Goal: Find specific page/section: Find specific page/section

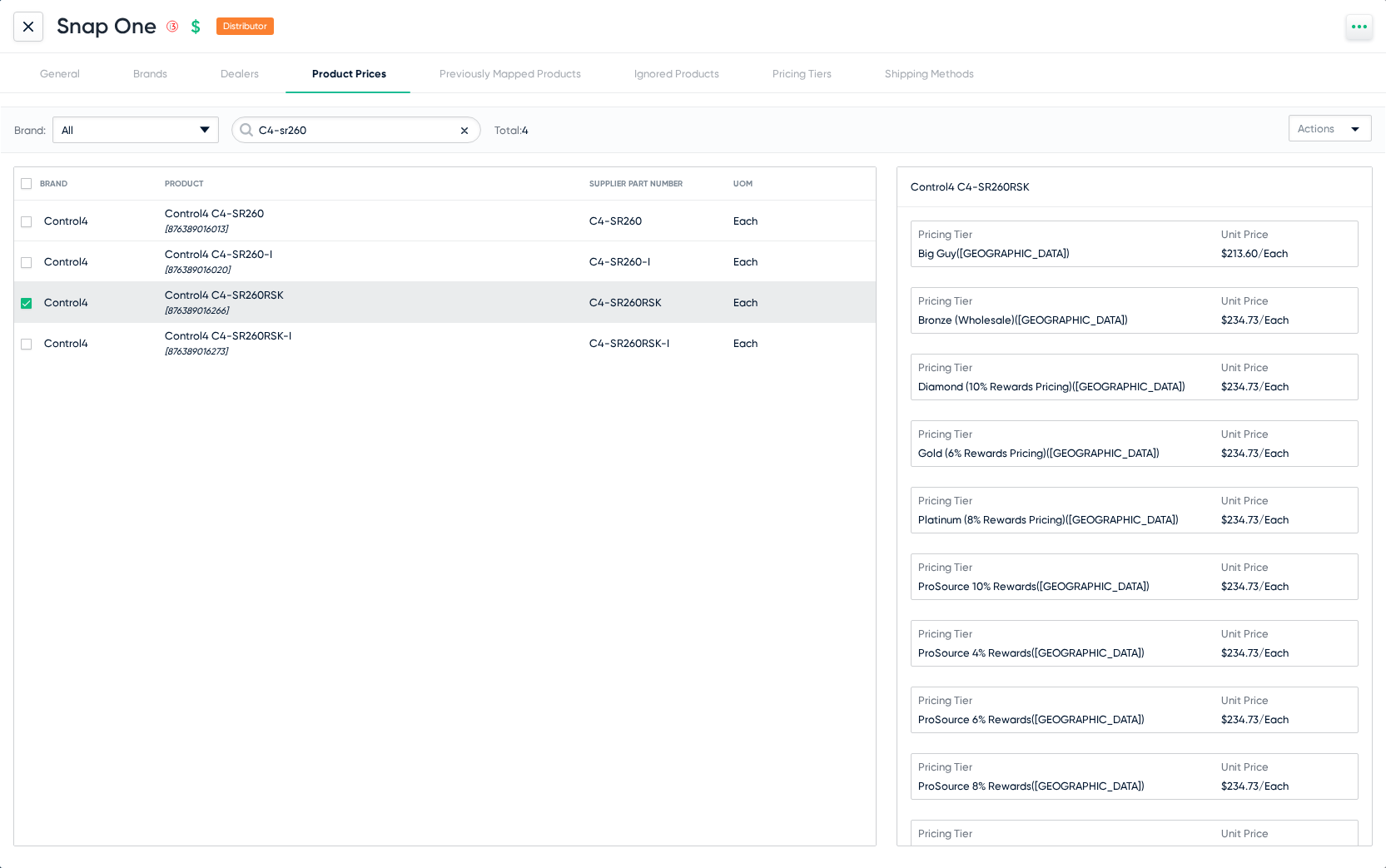
scroll to position [364, 0]
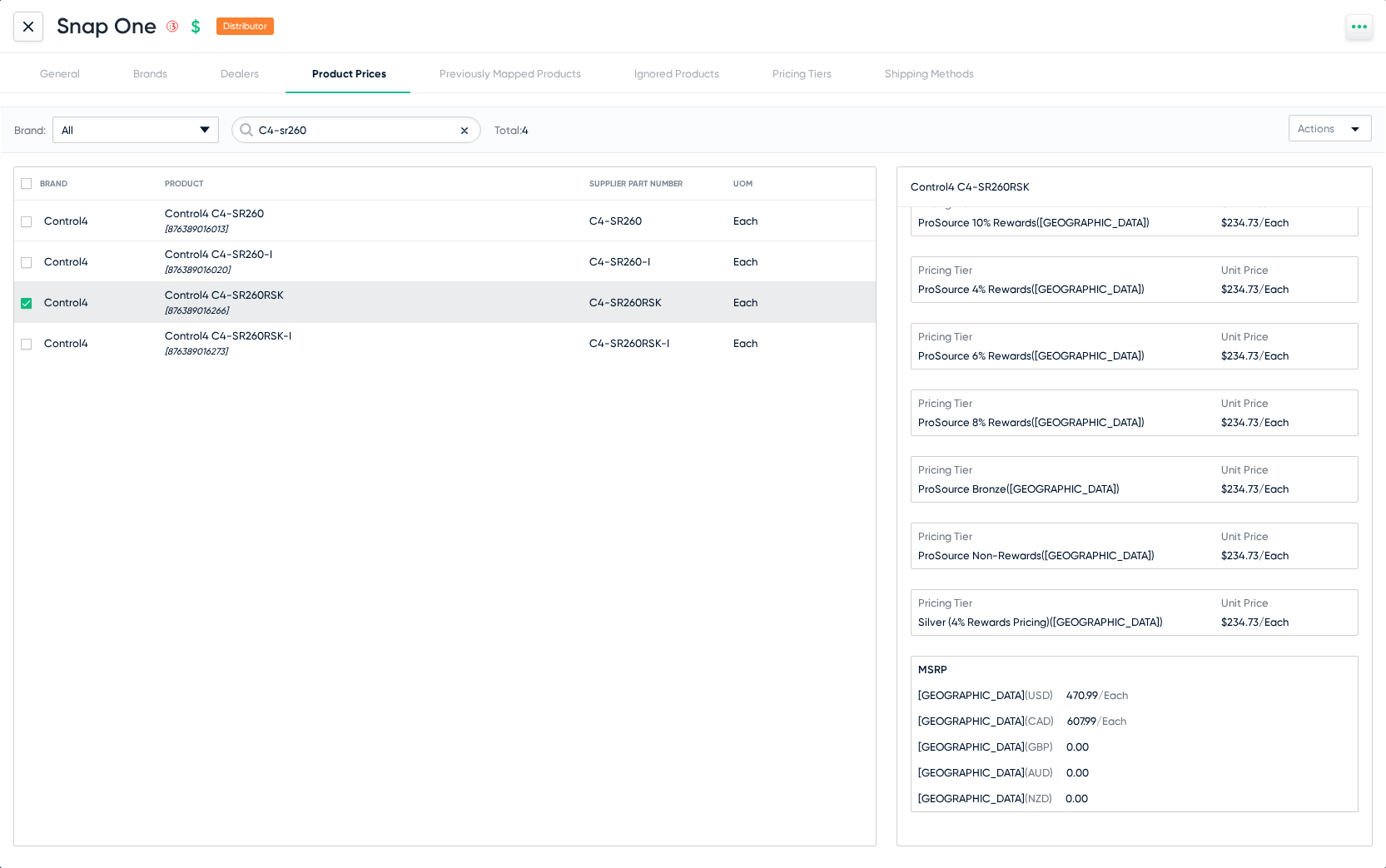
click at [36, 23] on div at bounding box center [28, 27] width 30 height 30
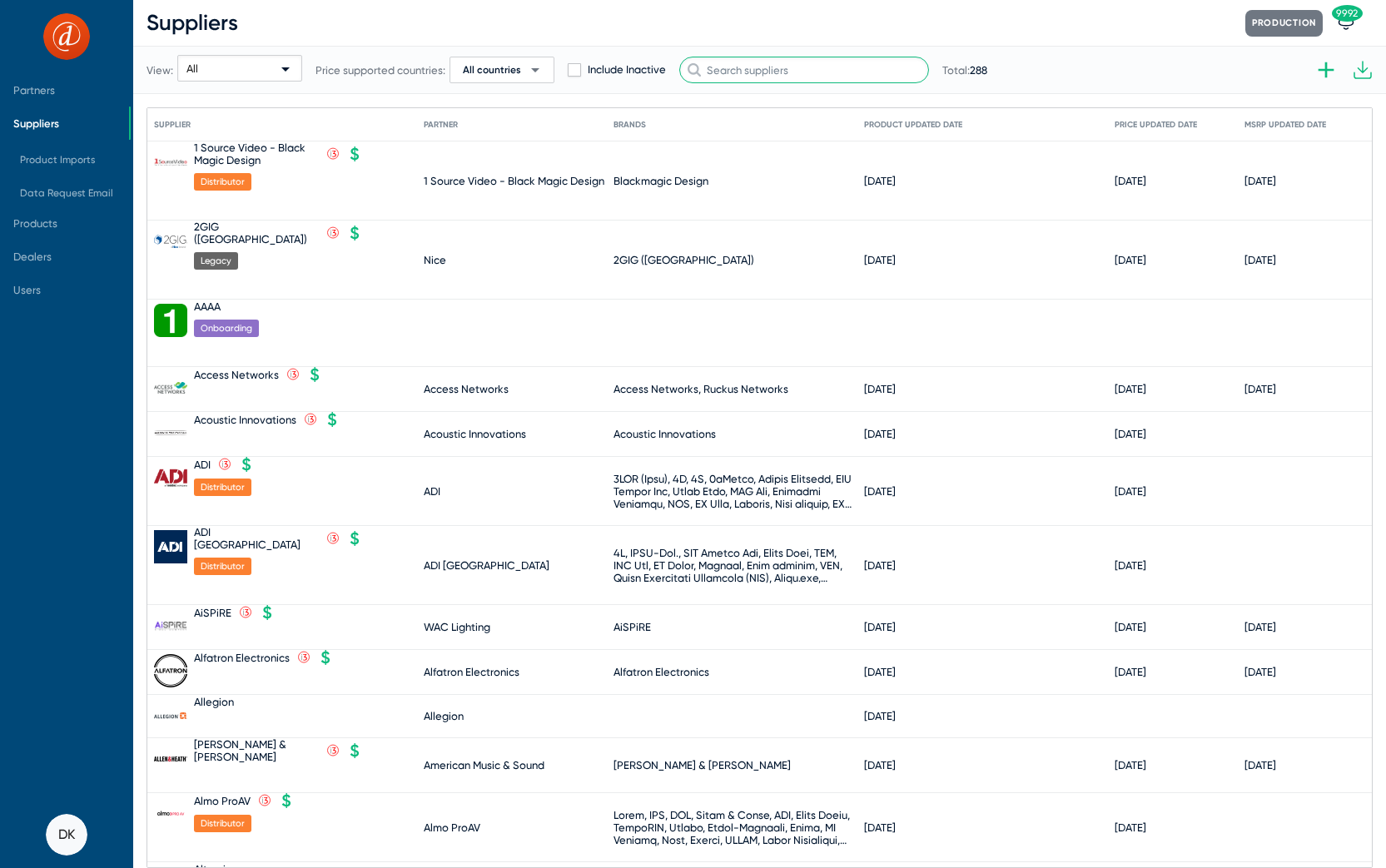
click at [737, 76] on input "text" at bounding box center [804, 70] width 250 height 27
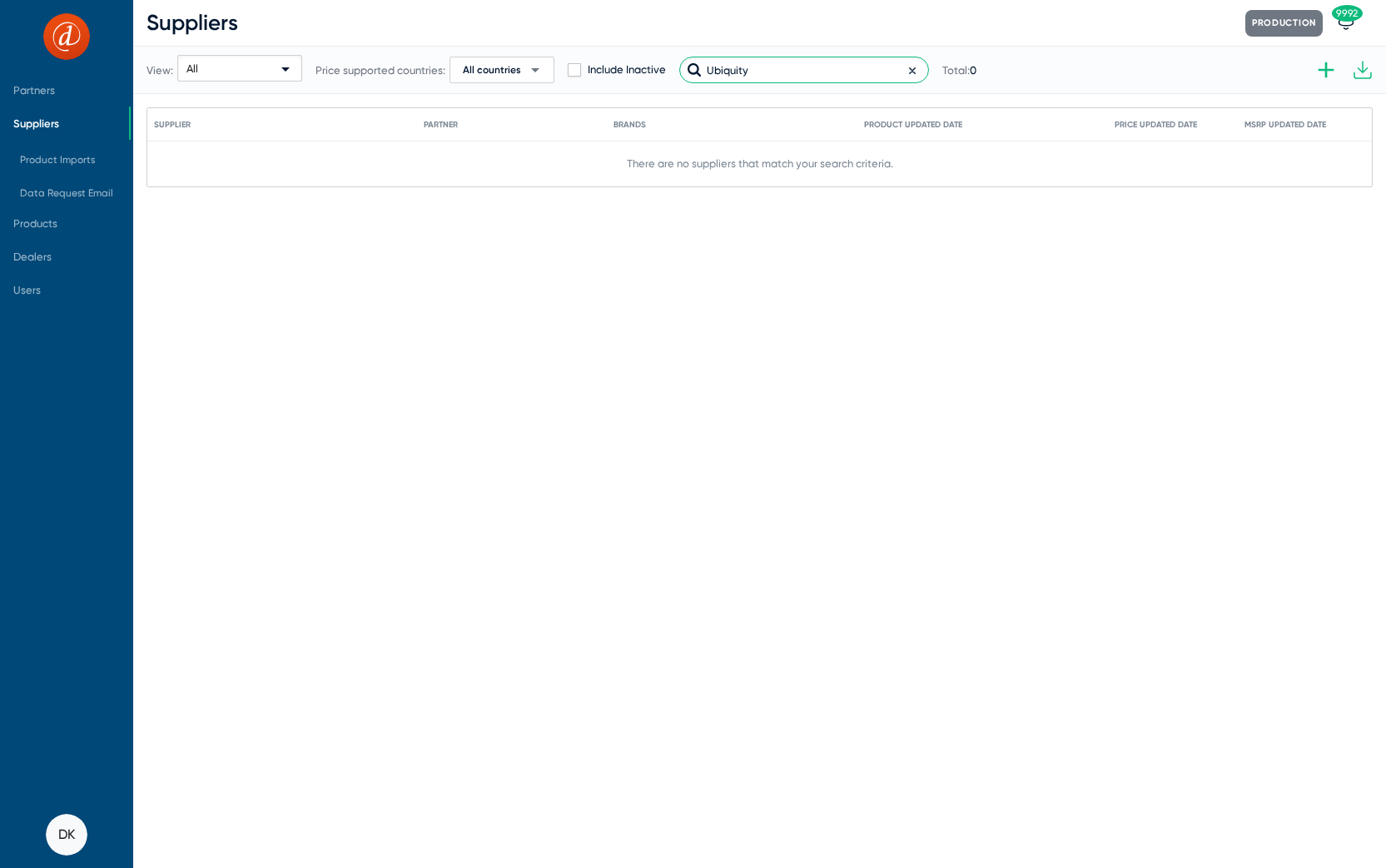
type input "Ubiquity"
click at [910, 69] on icon at bounding box center [912, 71] width 5 height 5
type input "ubiquiti"
click at [55, 221] on span "Products" at bounding box center [35, 223] width 44 height 12
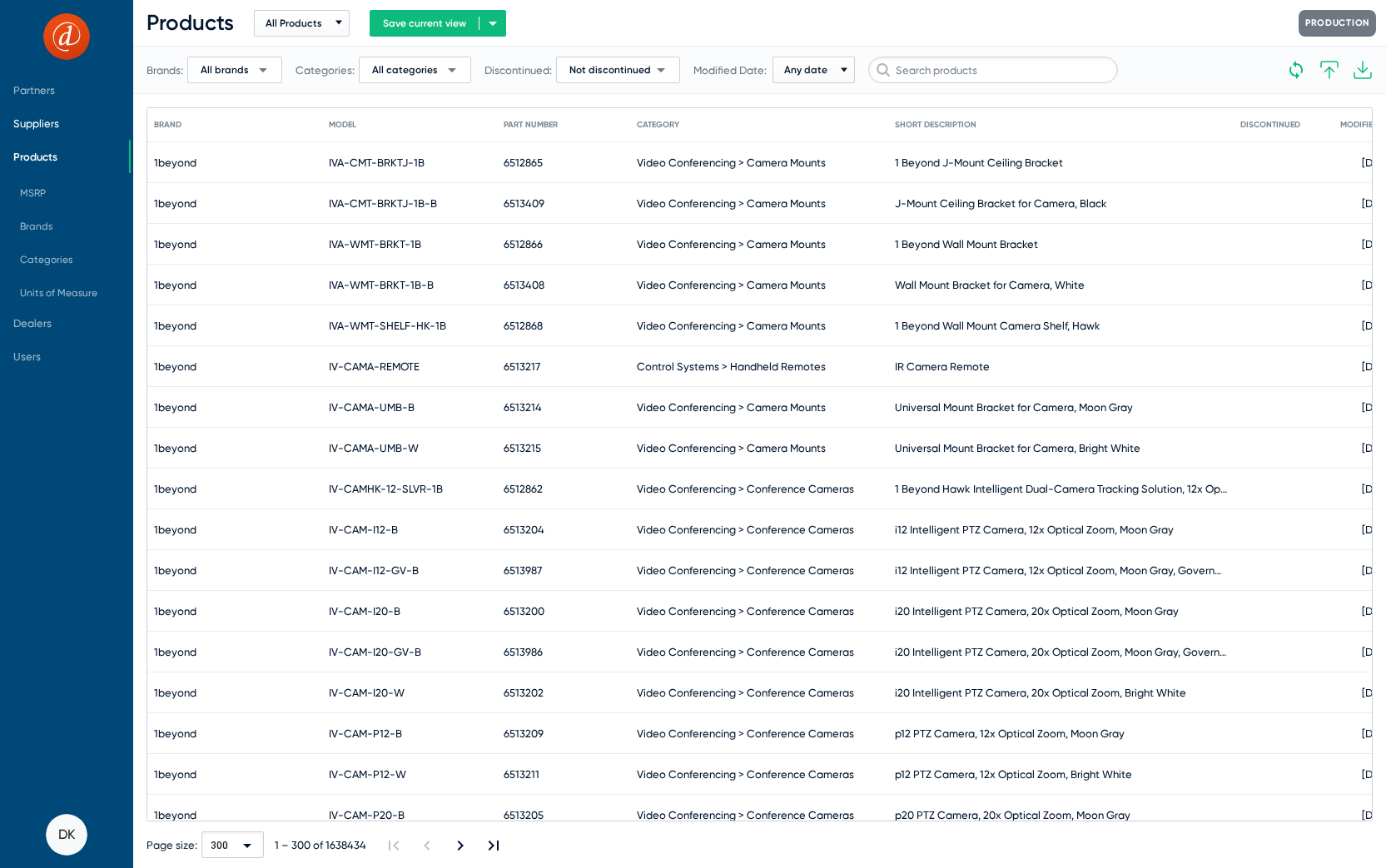
click at [42, 118] on span "Suppliers" at bounding box center [36, 123] width 46 height 12
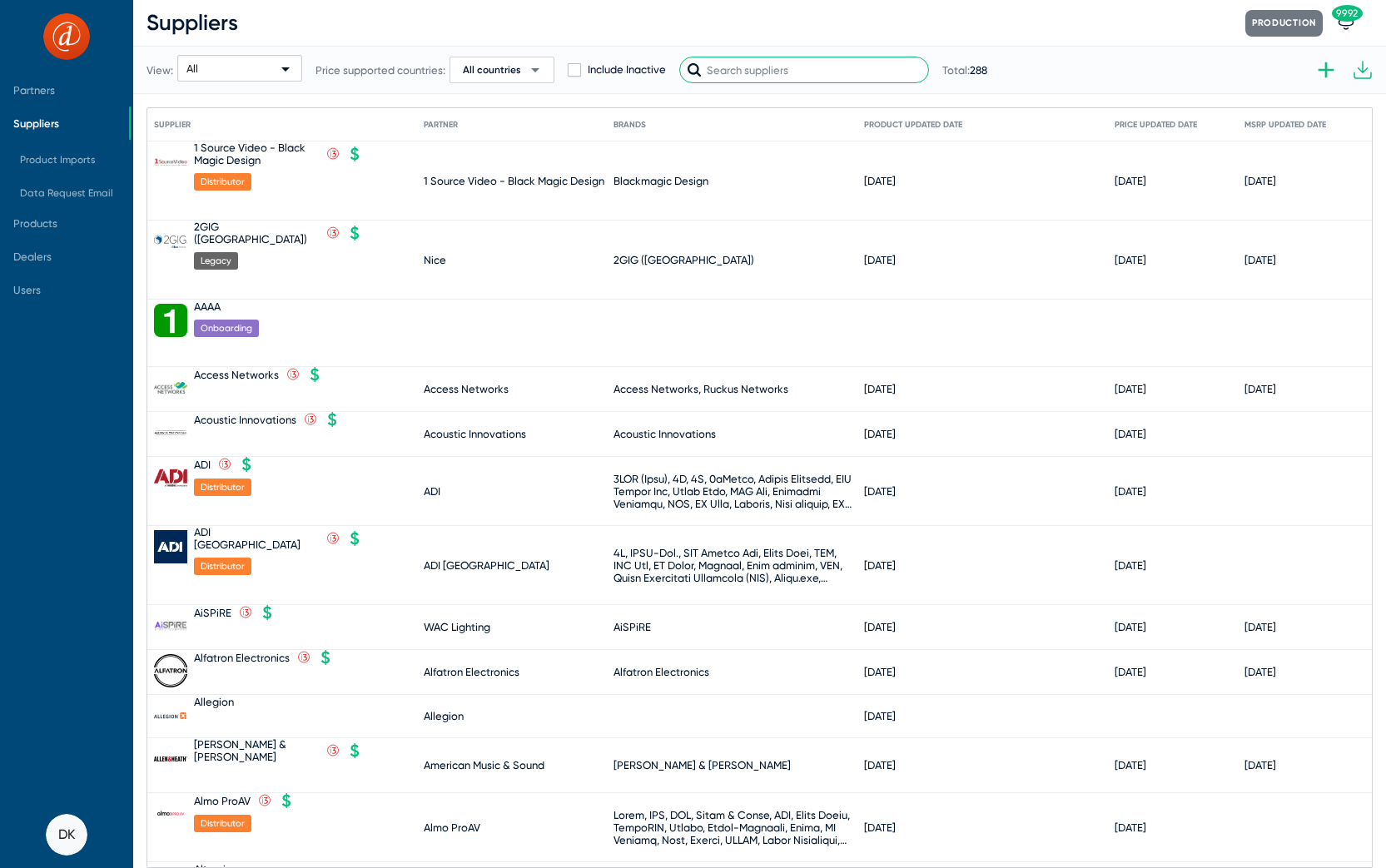
click at [743, 74] on input "text" at bounding box center [804, 70] width 250 height 27
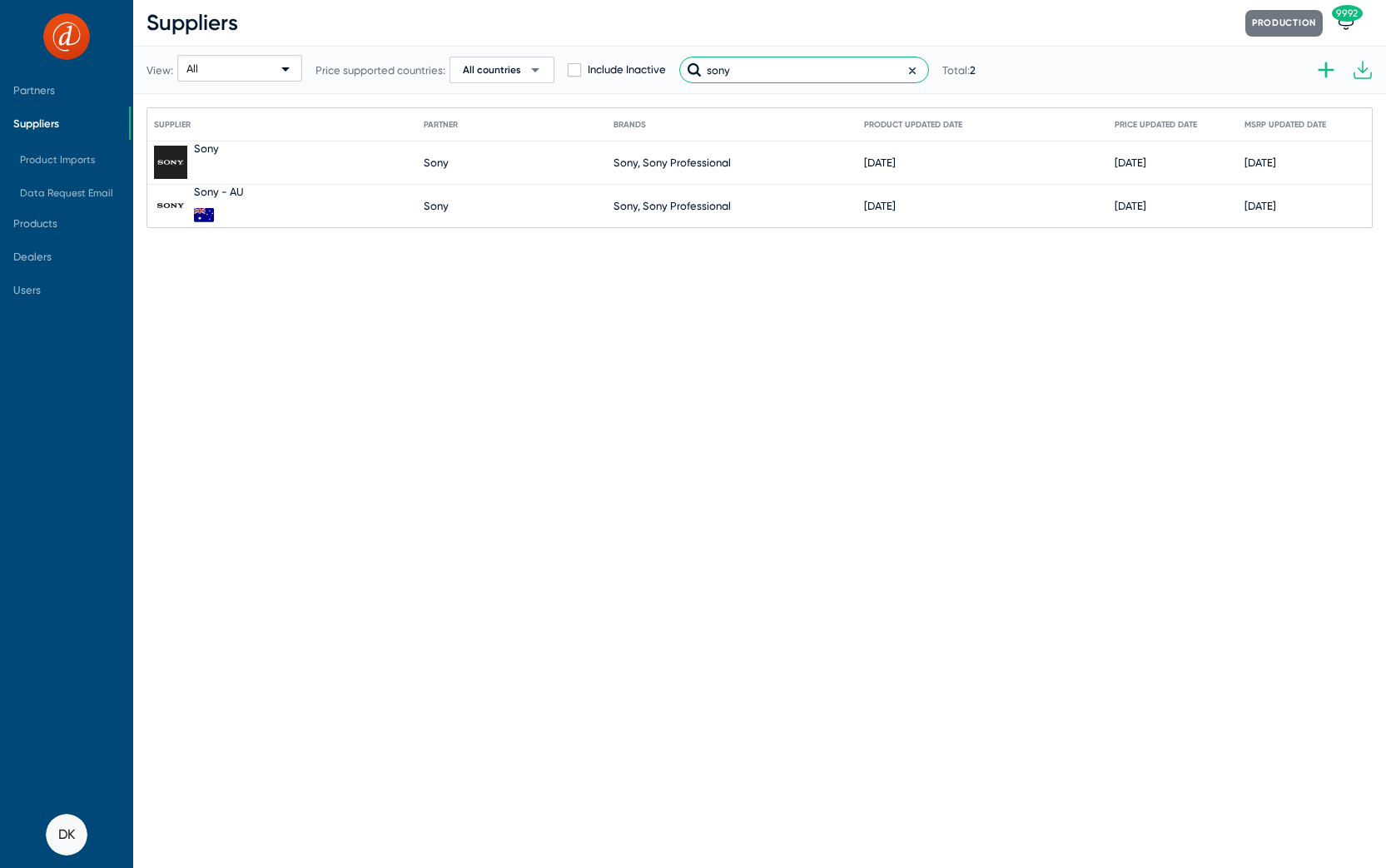
type input "Sony"
